Goal: Task Accomplishment & Management: Use online tool/utility

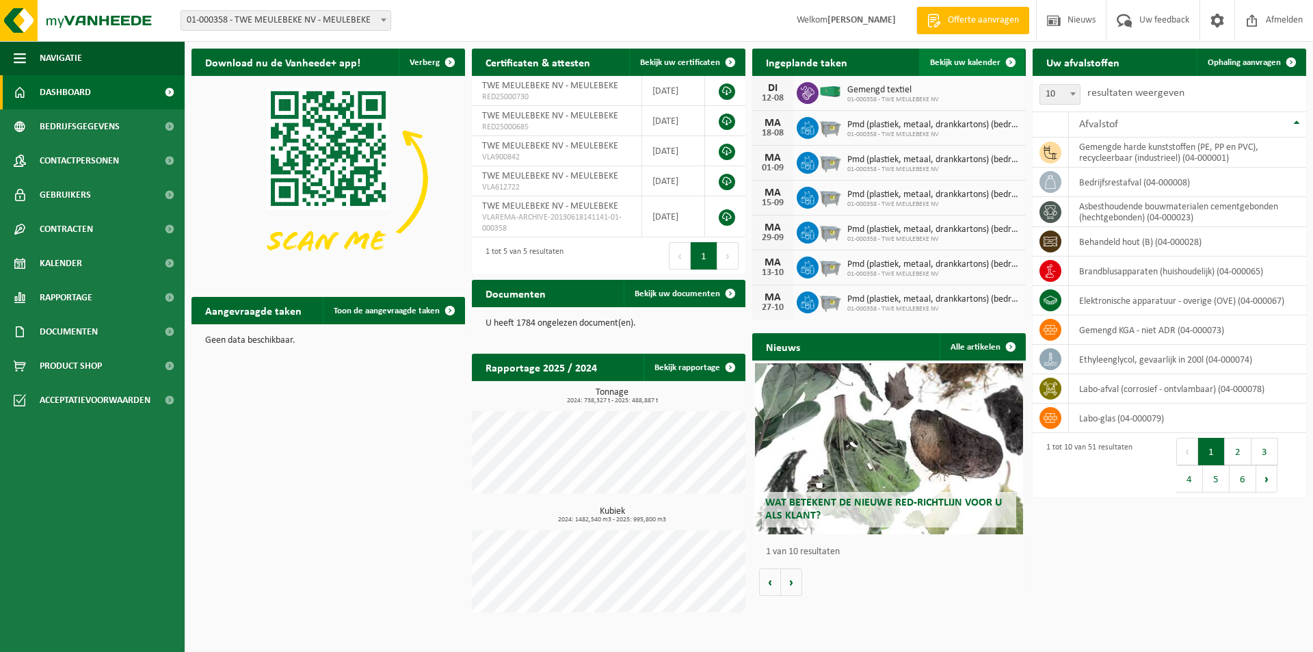
click at [981, 66] on span "Bekijk uw kalender" at bounding box center [965, 62] width 70 height 9
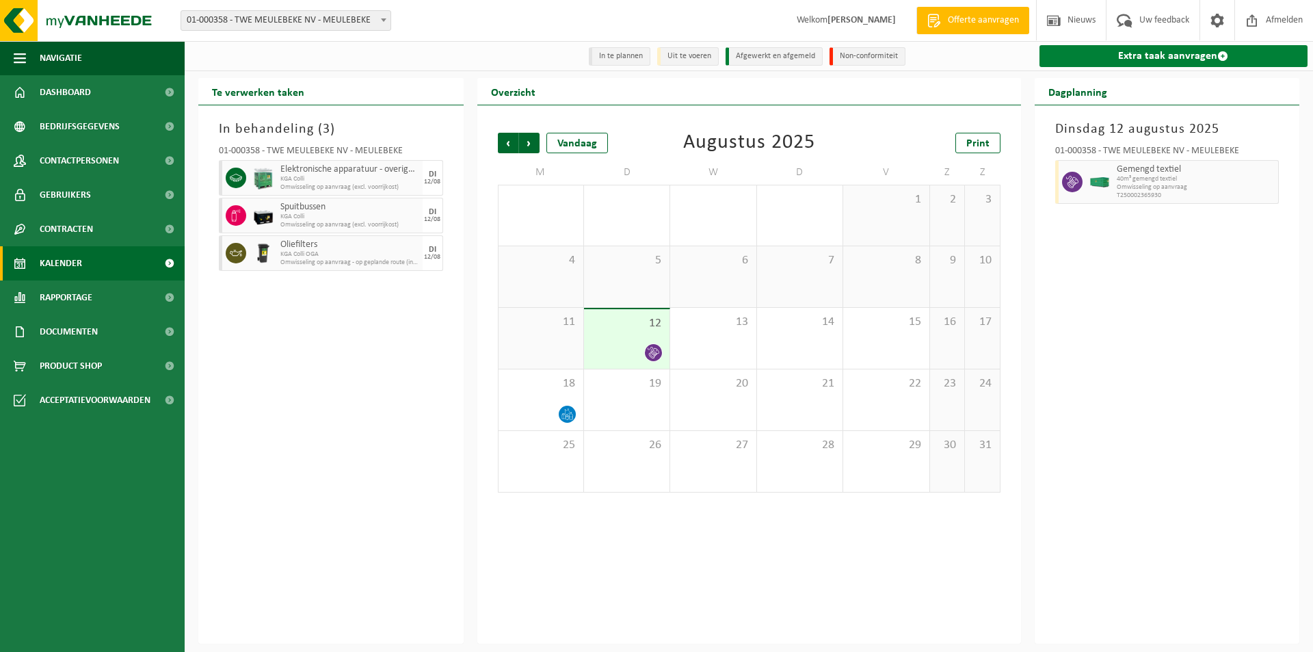
click at [1170, 52] on link "Extra taak aanvragen" at bounding box center [1173, 56] width 269 height 22
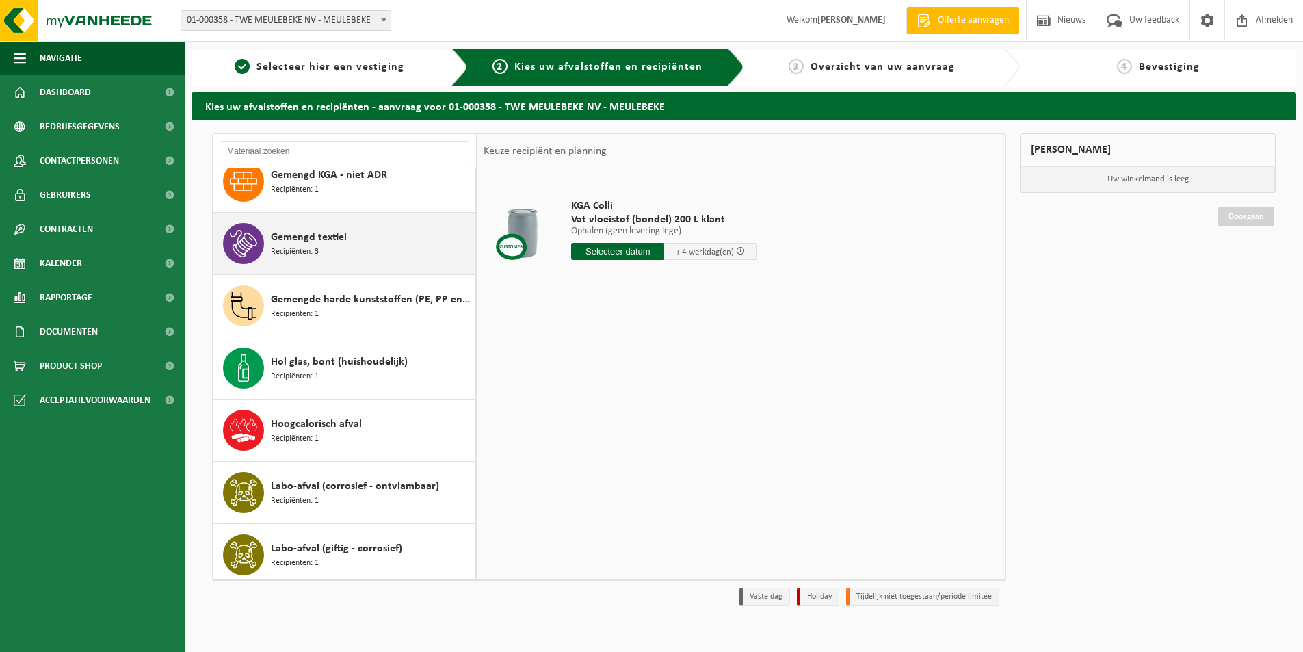
click at [297, 237] on span "Gemengd textiel" at bounding box center [309, 237] width 76 height 16
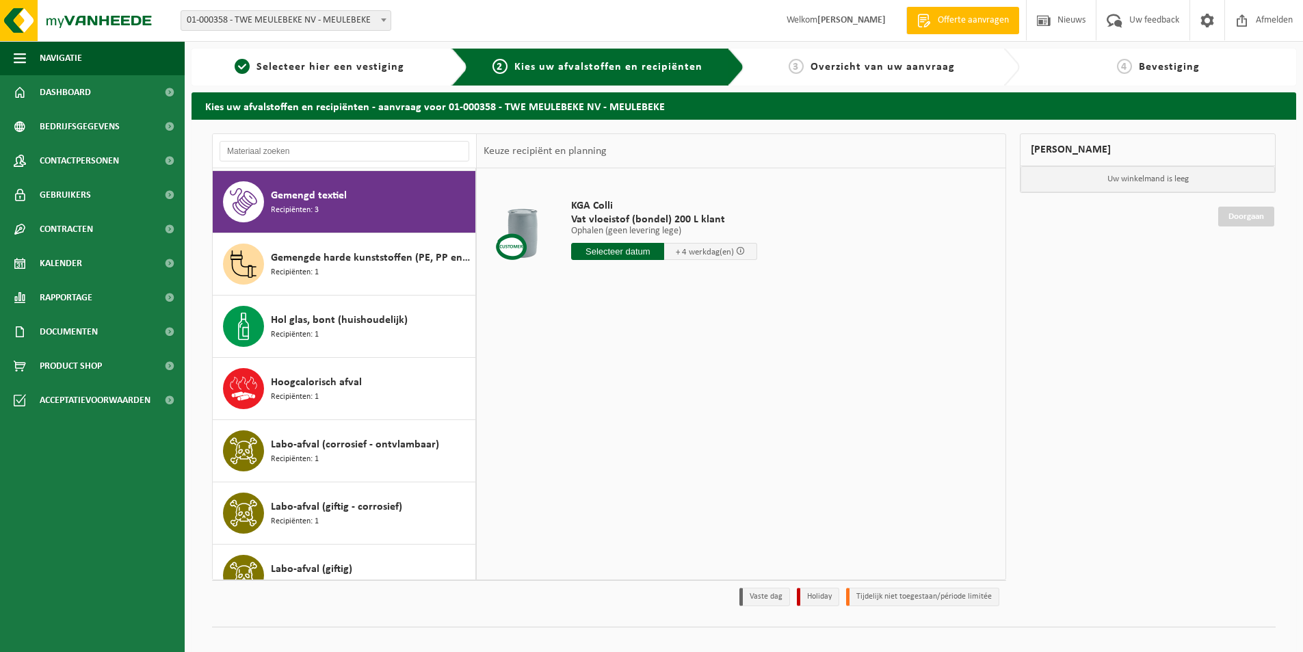
scroll to position [933, 0]
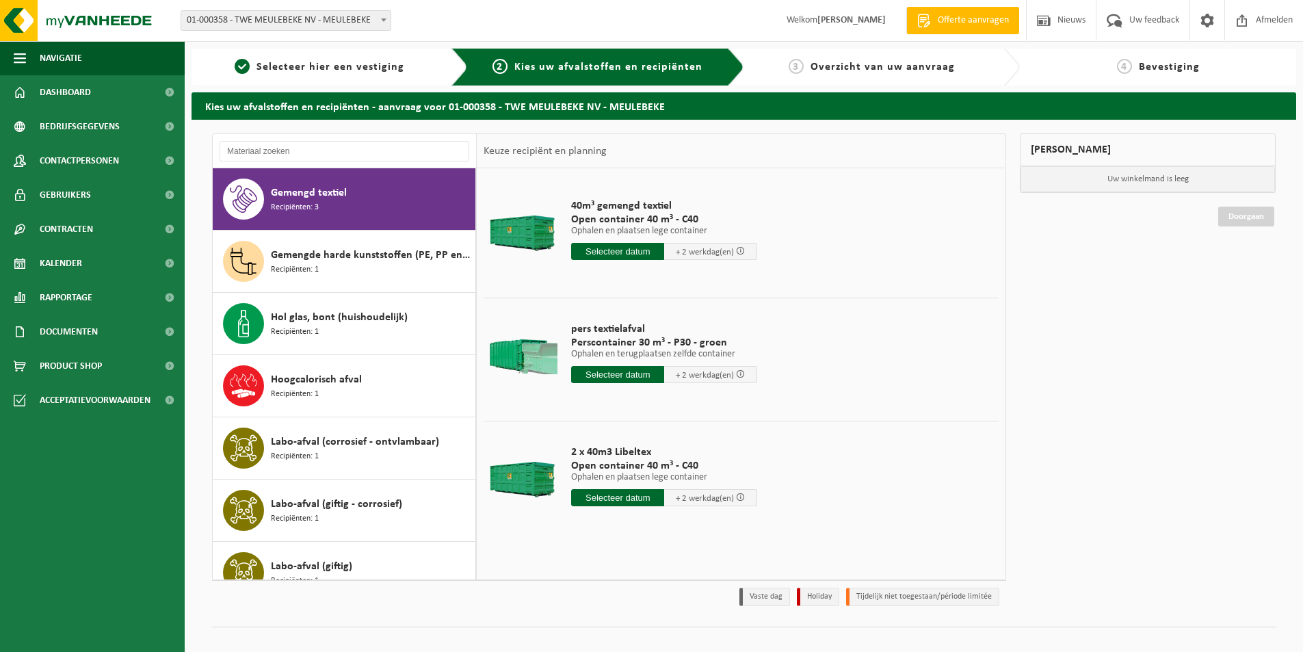
click at [611, 376] on input "text" at bounding box center [617, 374] width 93 height 17
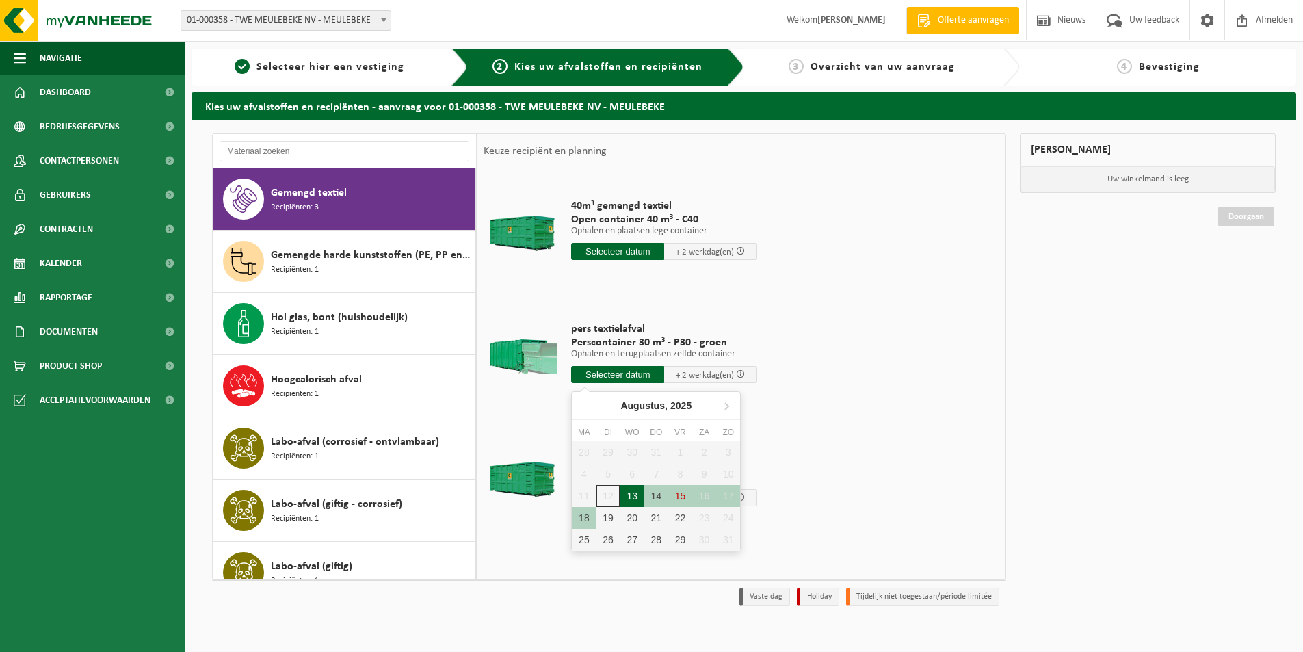
click at [630, 489] on div "13" at bounding box center [632, 496] width 24 height 22
type input "Van 2025-08-13"
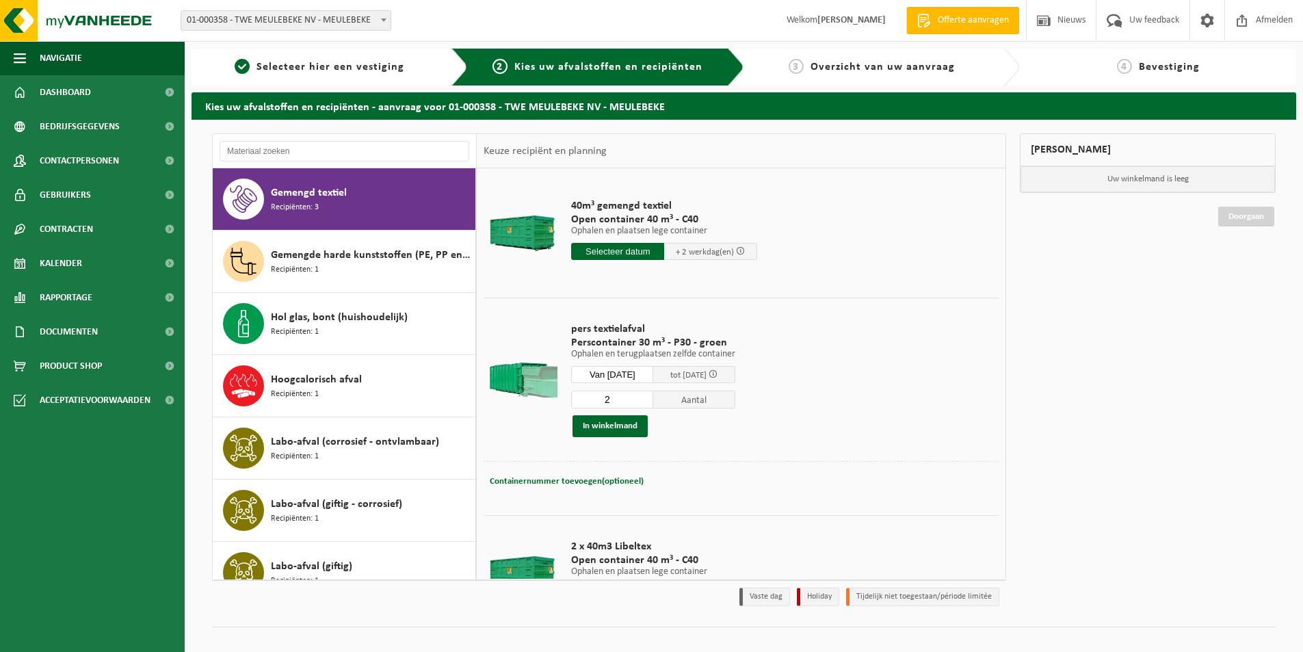
type input "2"
click at [651, 395] on input "2" at bounding box center [612, 399] width 82 height 18
click at [619, 421] on button "In winkelmand" at bounding box center [609, 426] width 75 height 22
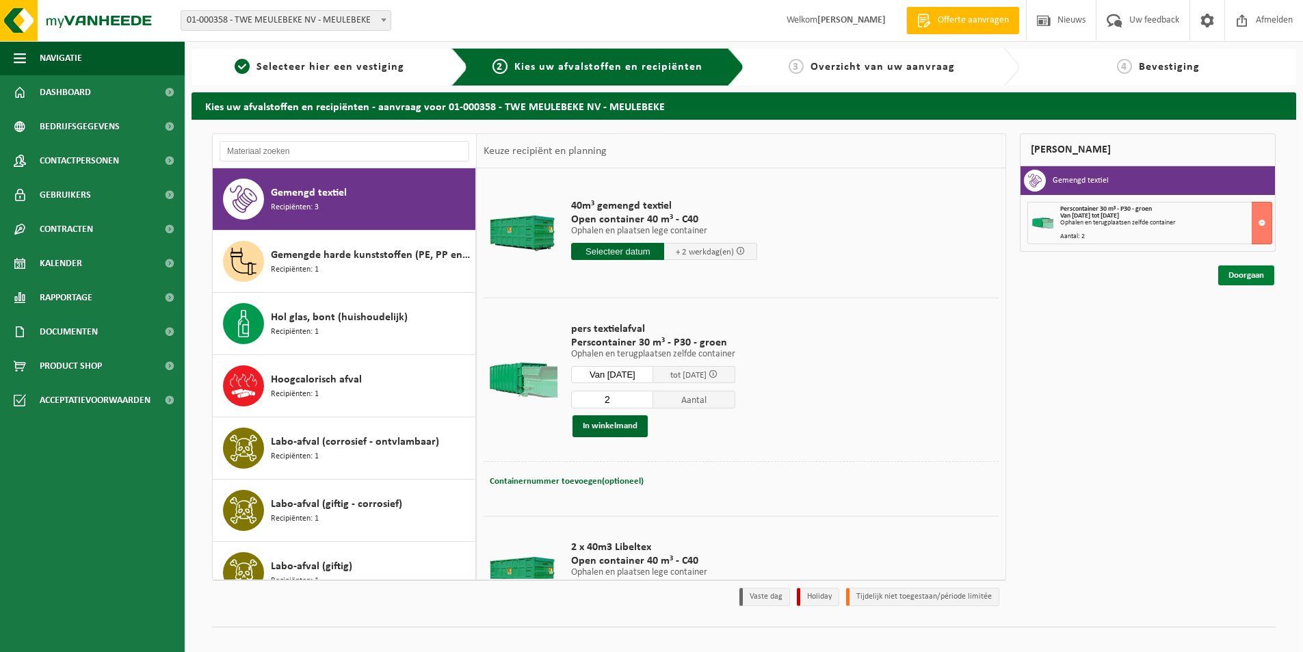
click at [1236, 272] on link "Doorgaan" at bounding box center [1246, 275] width 56 height 20
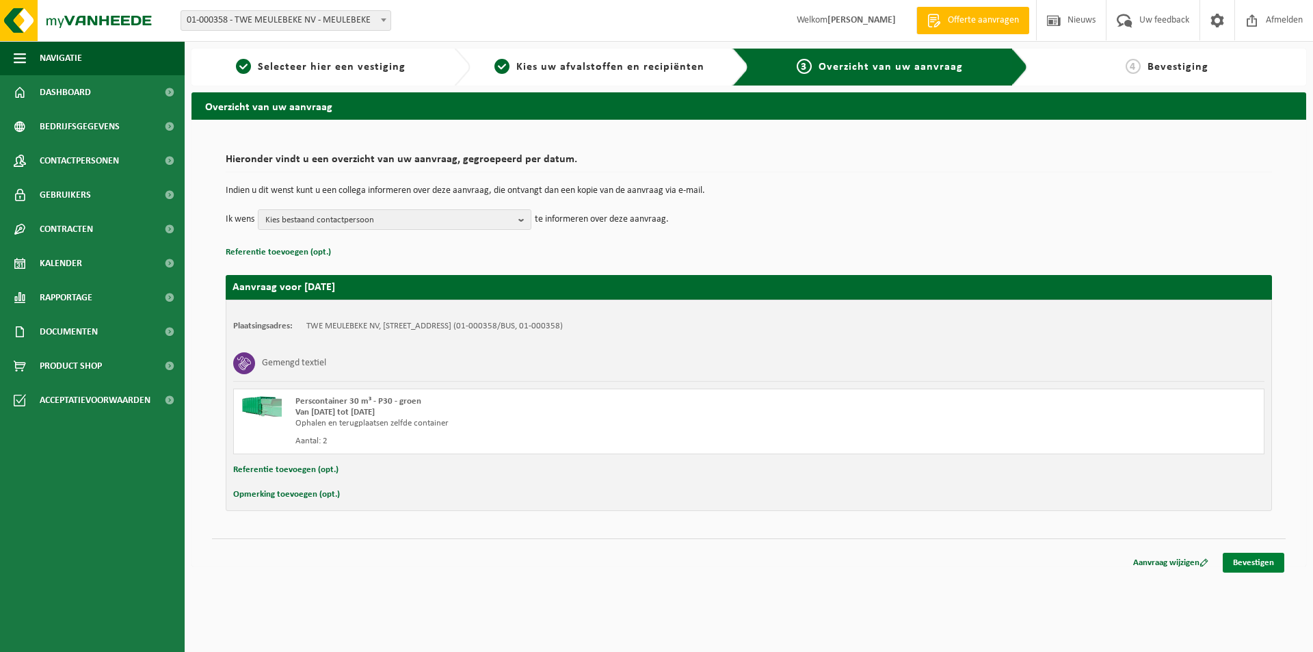
click at [1240, 562] on link "Bevestigen" at bounding box center [1254, 562] width 62 height 20
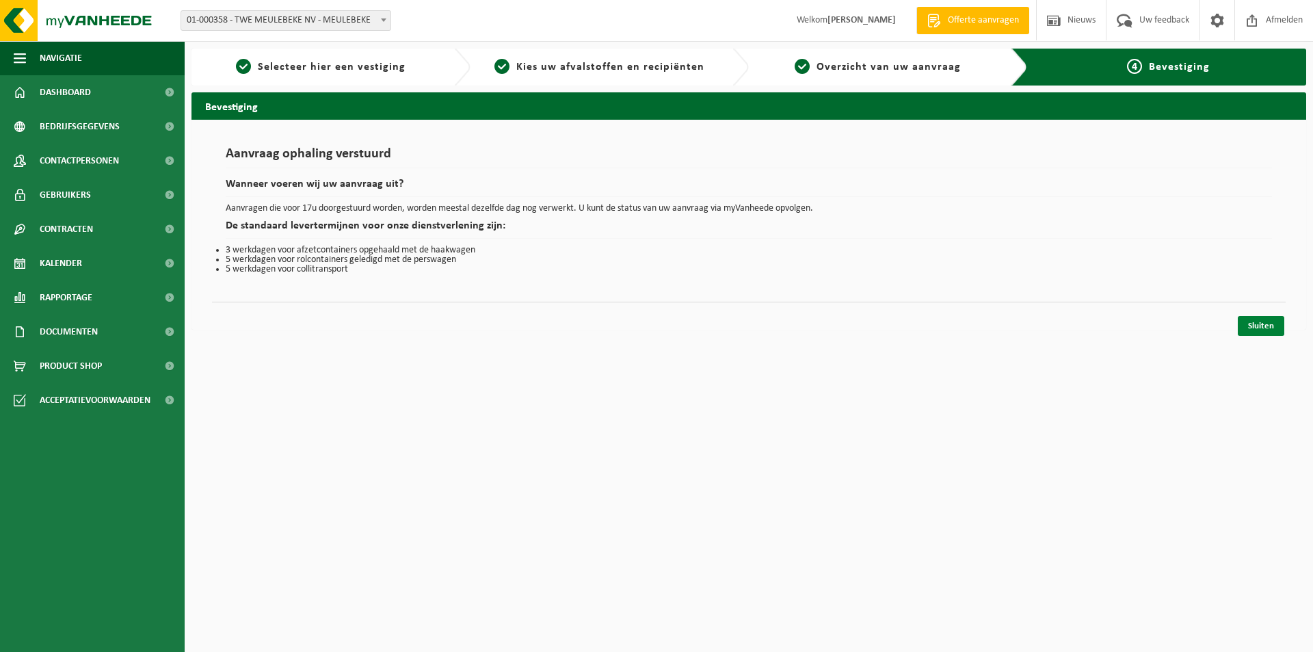
click at [1249, 327] on link "Sluiten" at bounding box center [1261, 326] width 46 height 20
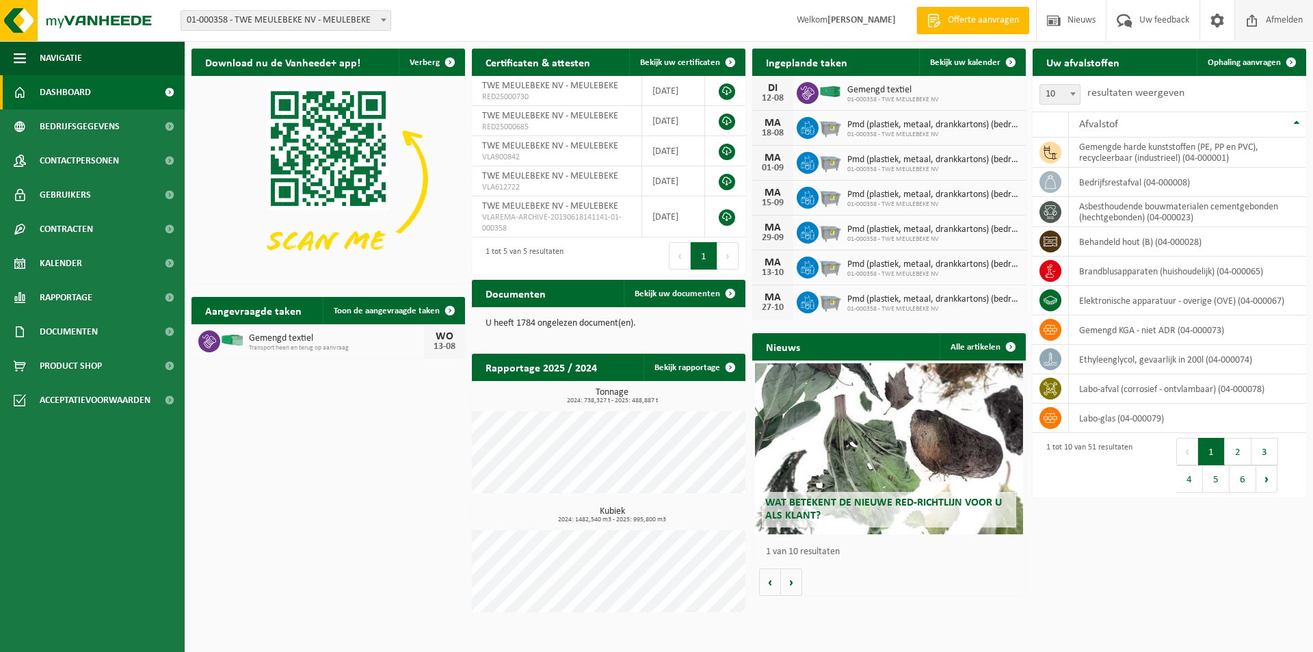
click at [1255, 16] on span at bounding box center [1252, 20] width 21 height 40
